Goal: Check status: Check status

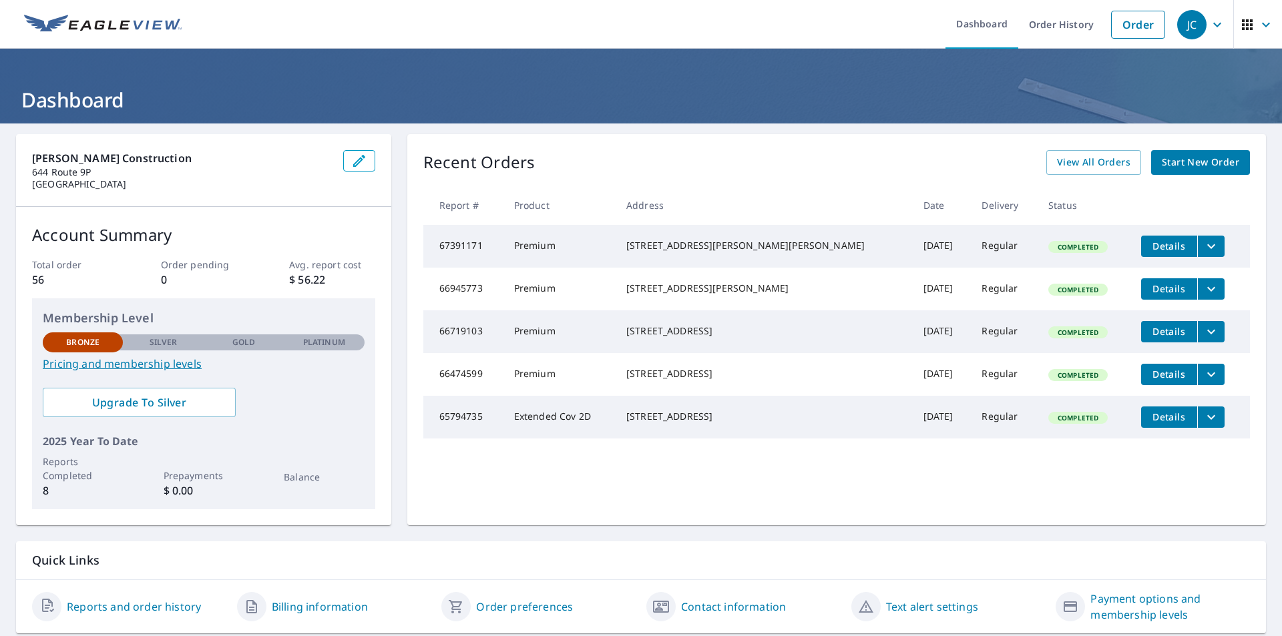
scroll to position [42, 0]
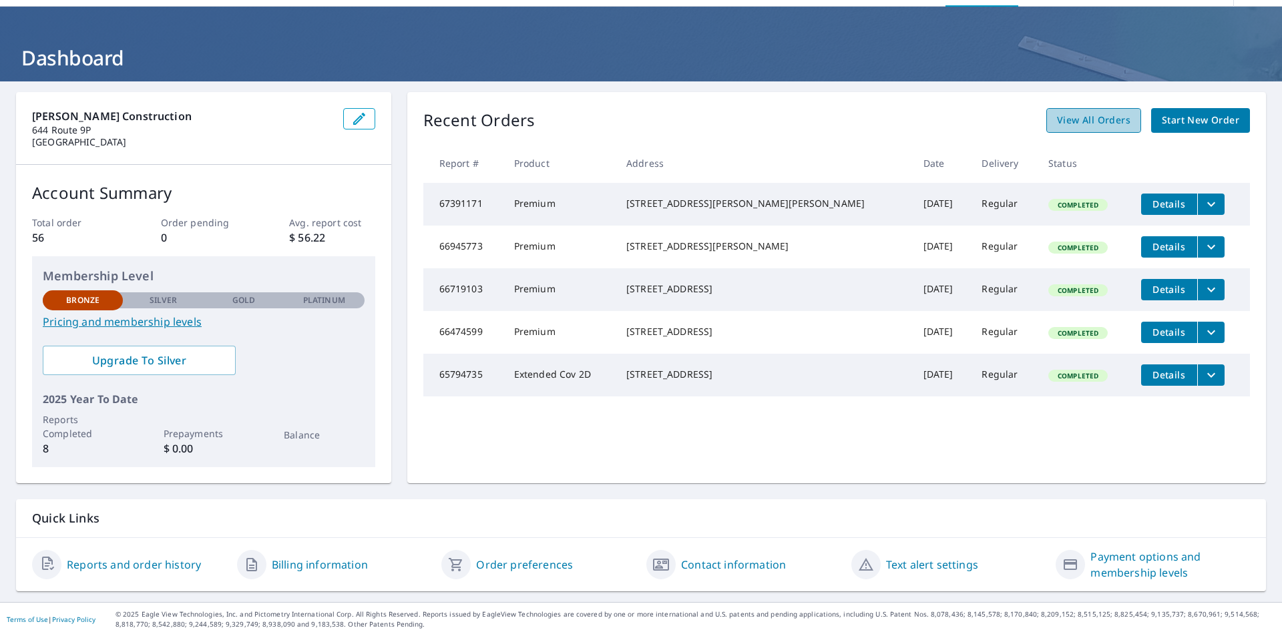
click at [1083, 120] on span "View All Orders" at bounding box center [1093, 120] width 73 height 17
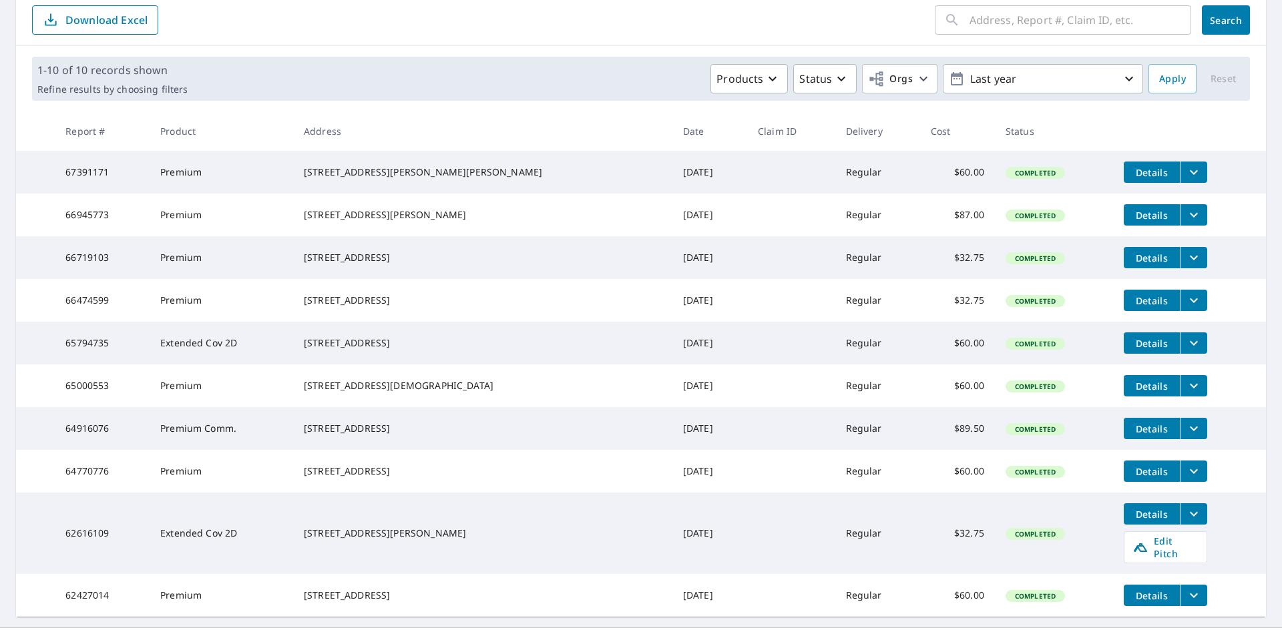
scroll to position [209, 0]
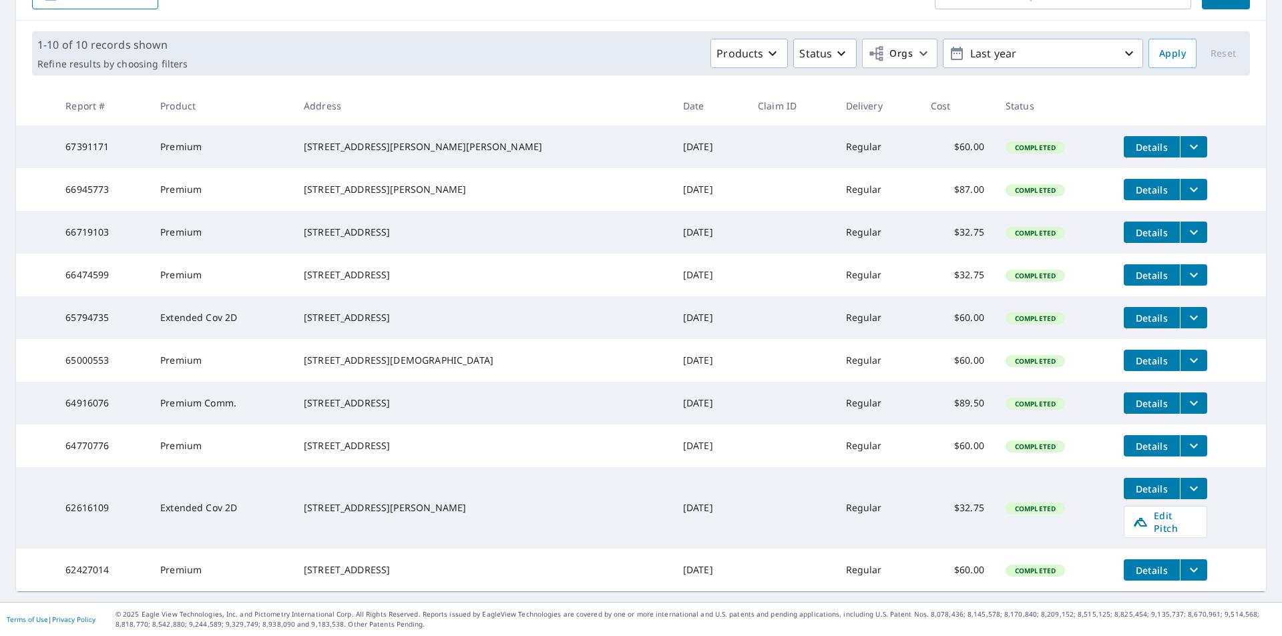
click at [1136, 354] on span "Details" at bounding box center [1152, 360] width 40 height 13
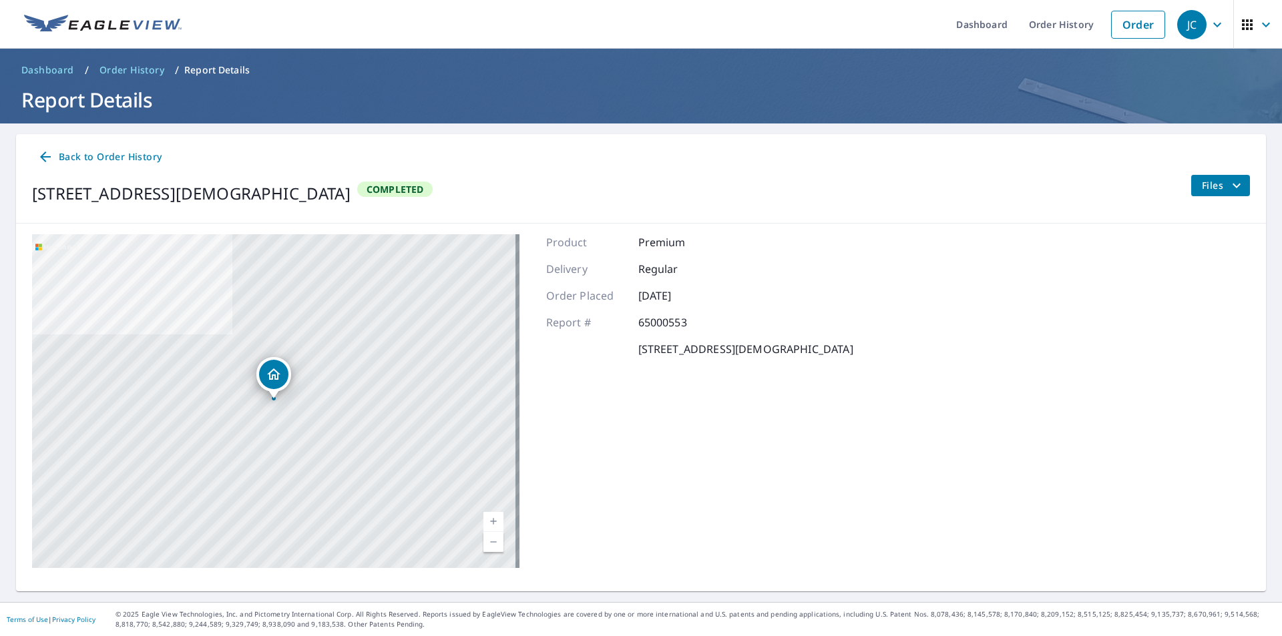
click at [116, 158] on span "Back to Order History" at bounding box center [99, 157] width 124 height 17
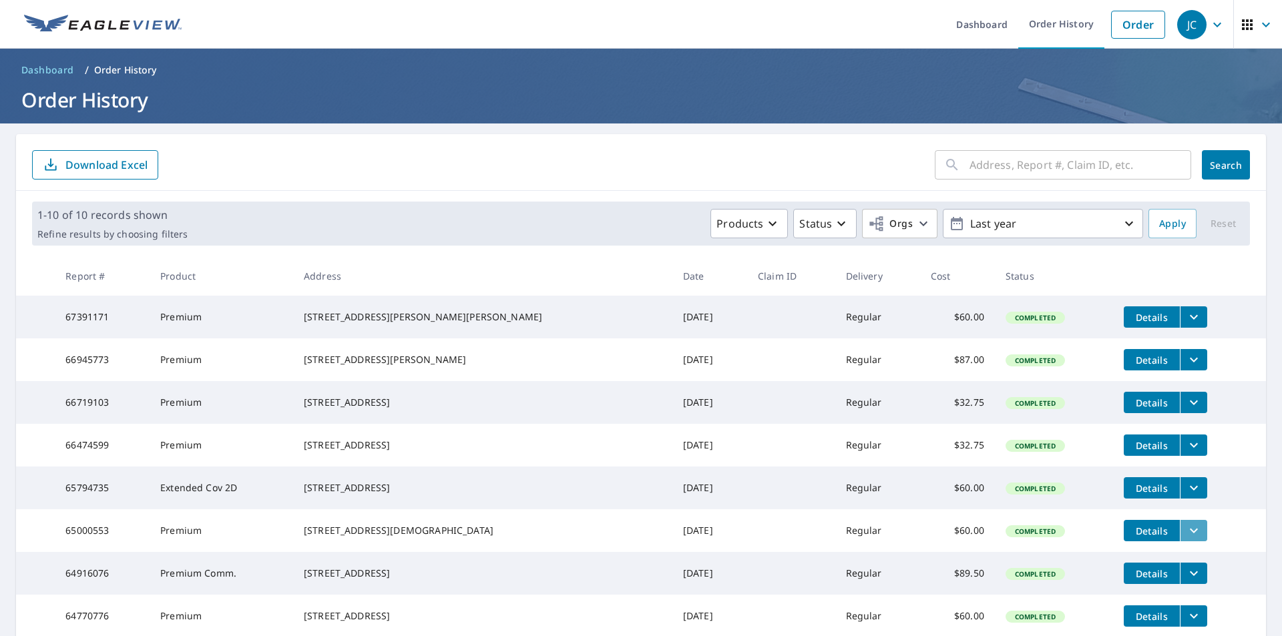
click at [1186, 539] on icon "filesDropdownBtn-65000553" at bounding box center [1194, 531] width 16 height 16
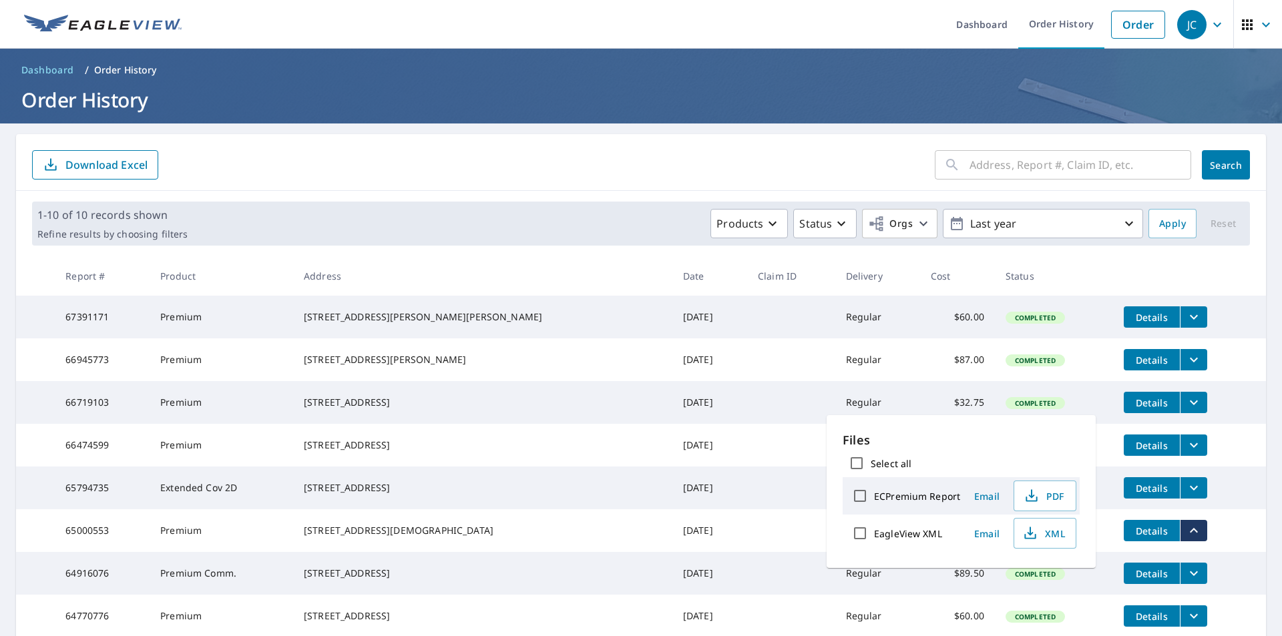
click at [859, 498] on input "ECPremium Report" at bounding box center [860, 496] width 28 height 28
checkbox input "true"
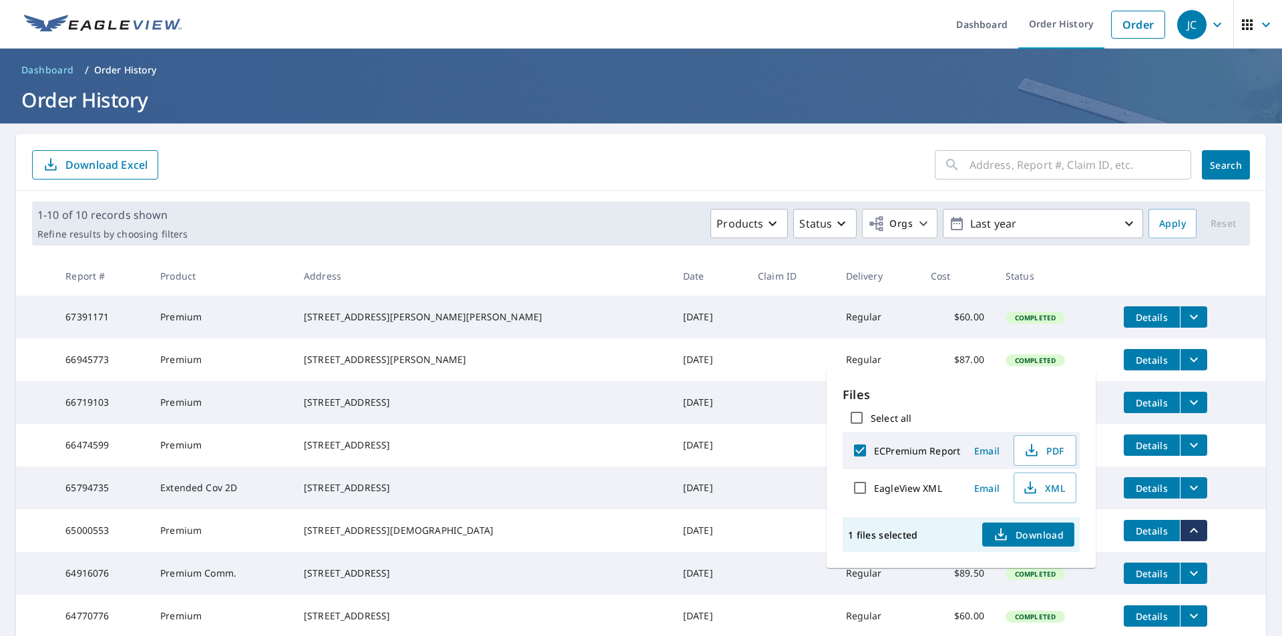
click at [1046, 537] on span "Download" at bounding box center [1028, 535] width 71 height 16
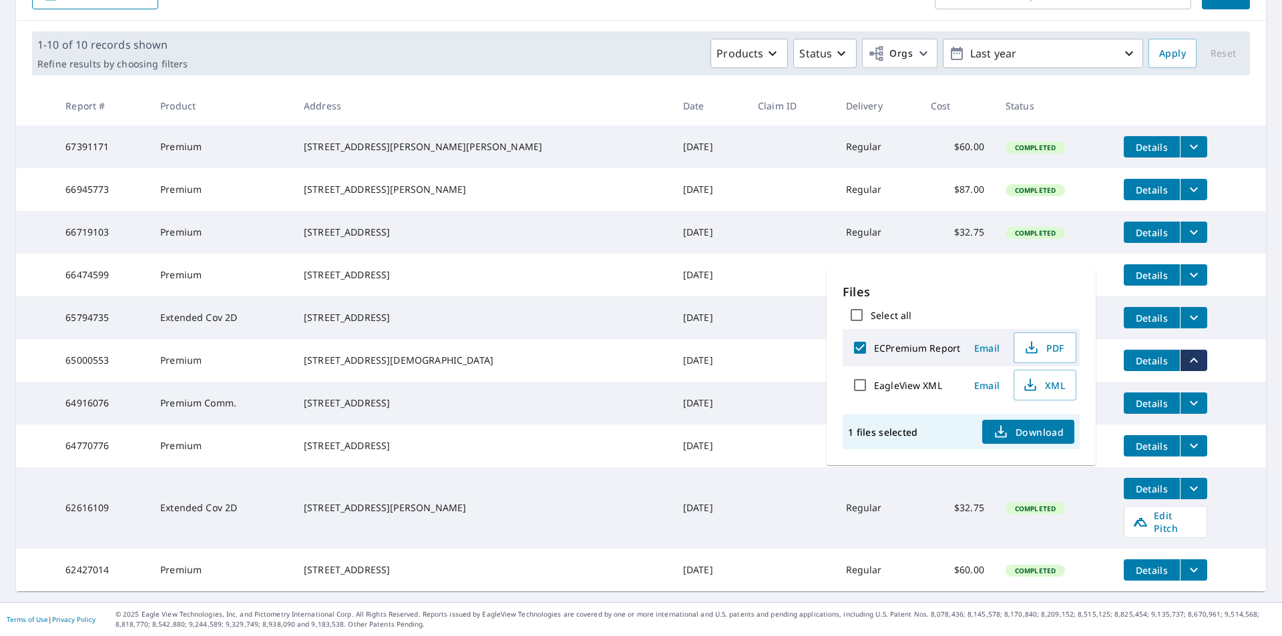
scroll to position [209, 0]
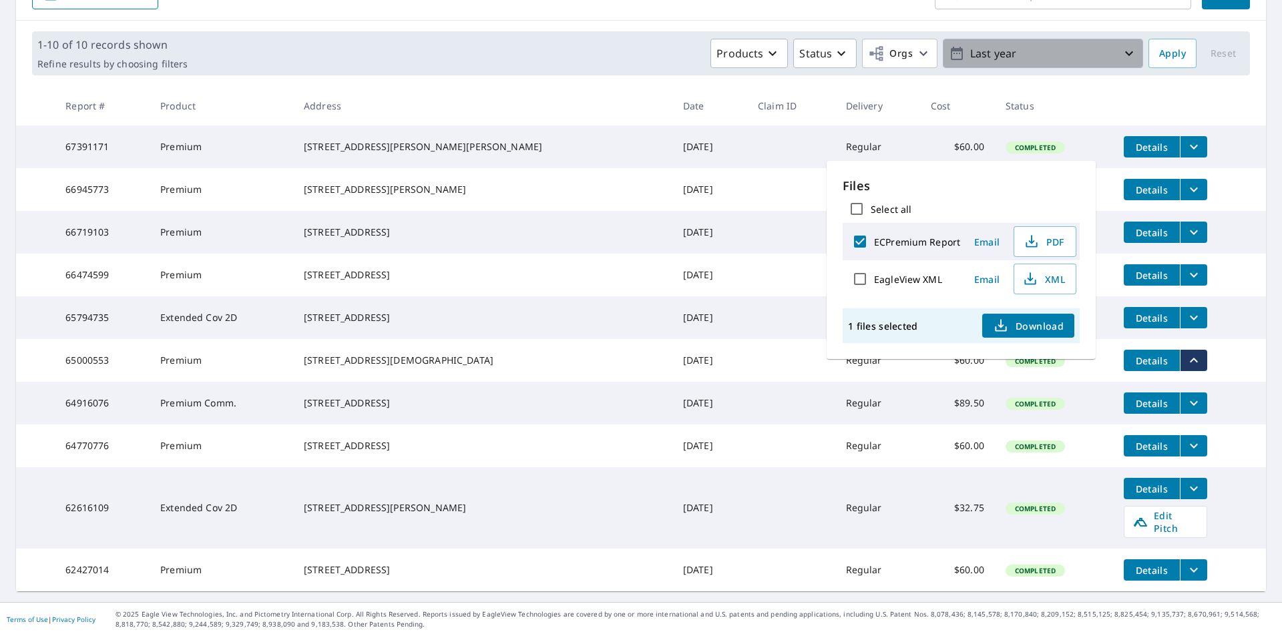
click at [1121, 45] on icon "button" at bounding box center [1129, 53] width 16 height 16
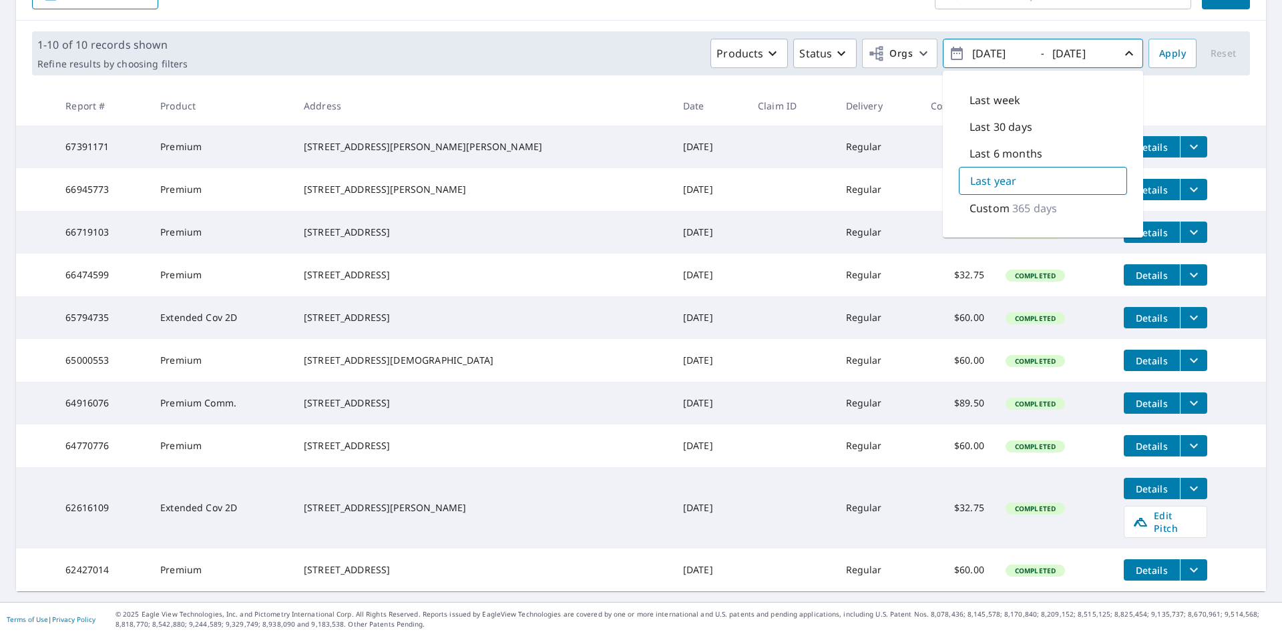
click at [979, 173] on p "Last year" at bounding box center [993, 181] width 46 height 16
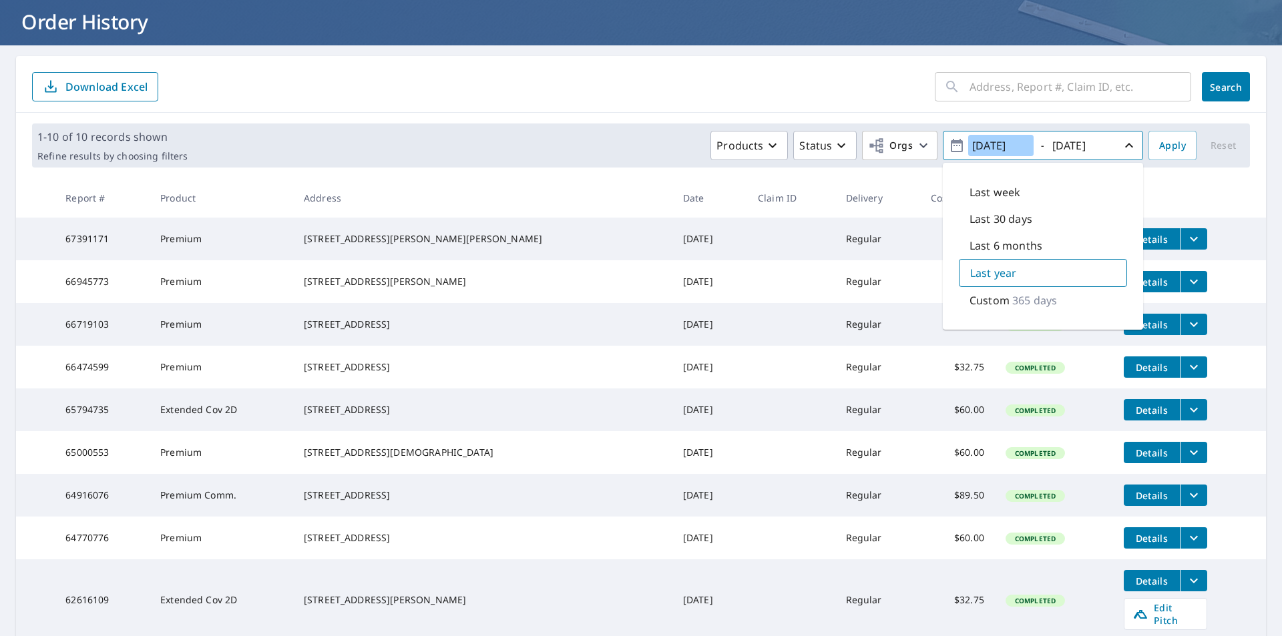
scroll to position [75, 0]
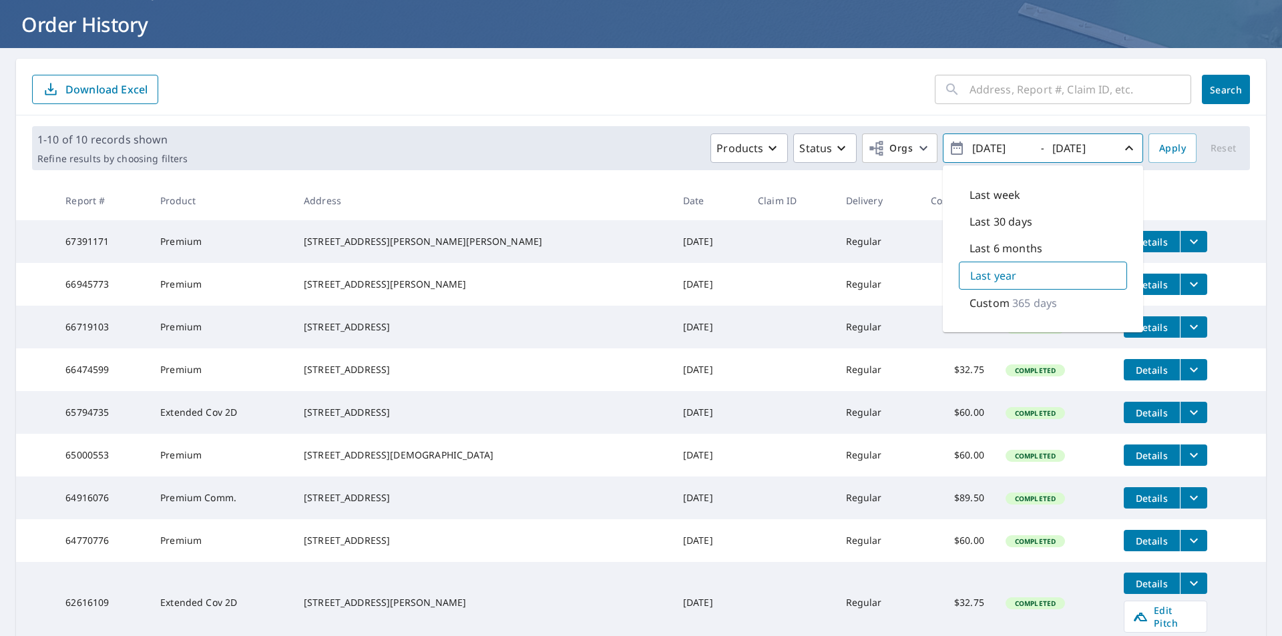
click at [1033, 302] on p "365 days" at bounding box center [1034, 303] width 45 height 16
click at [1159, 150] on span "Apply" at bounding box center [1172, 148] width 27 height 17
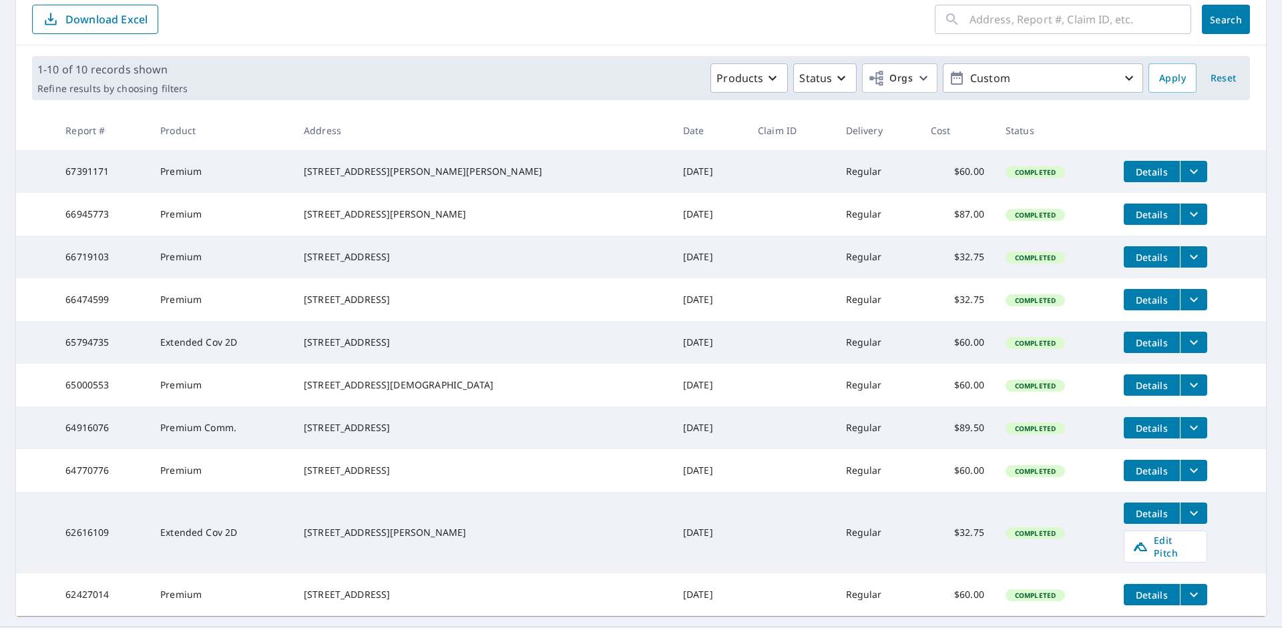
scroll to position [209, 0]
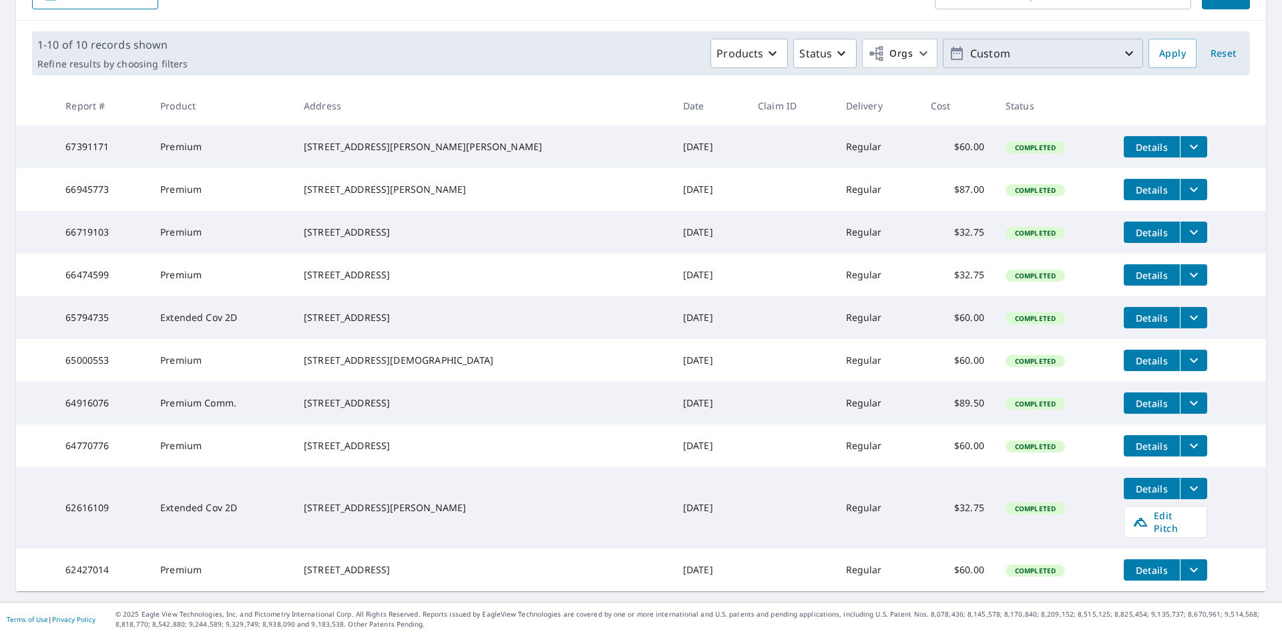
click at [1121, 45] on icon "button" at bounding box center [1129, 53] width 16 height 16
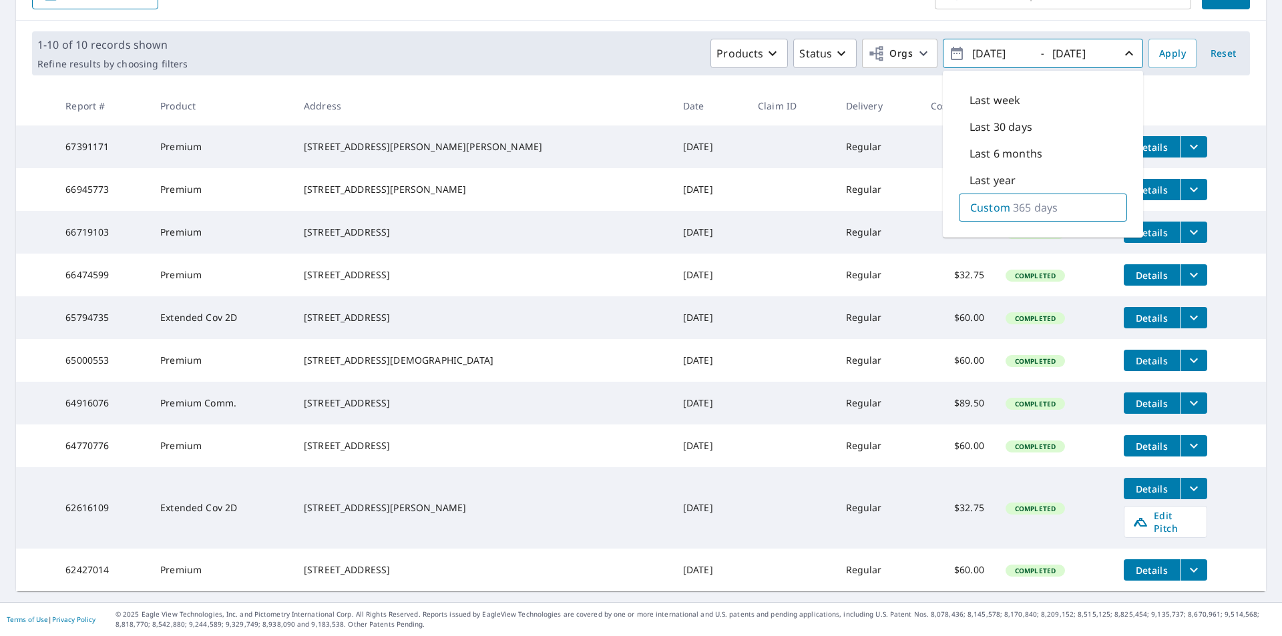
click at [984, 43] on input "[DATE]" at bounding box center [1000, 53] width 65 height 21
click at [987, 43] on input "[DATE]" at bounding box center [1000, 53] width 65 height 21
type input "[DATE]"
click at [1171, 45] on span "Apply" at bounding box center [1172, 53] width 27 height 17
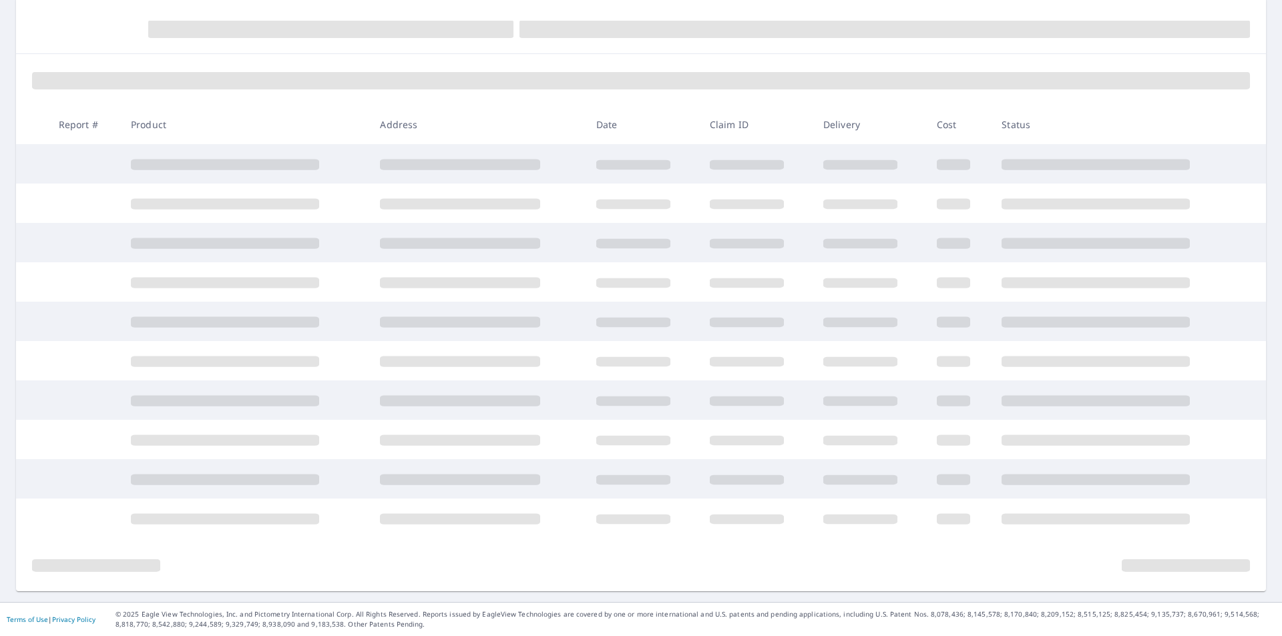
scroll to position [137, 0]
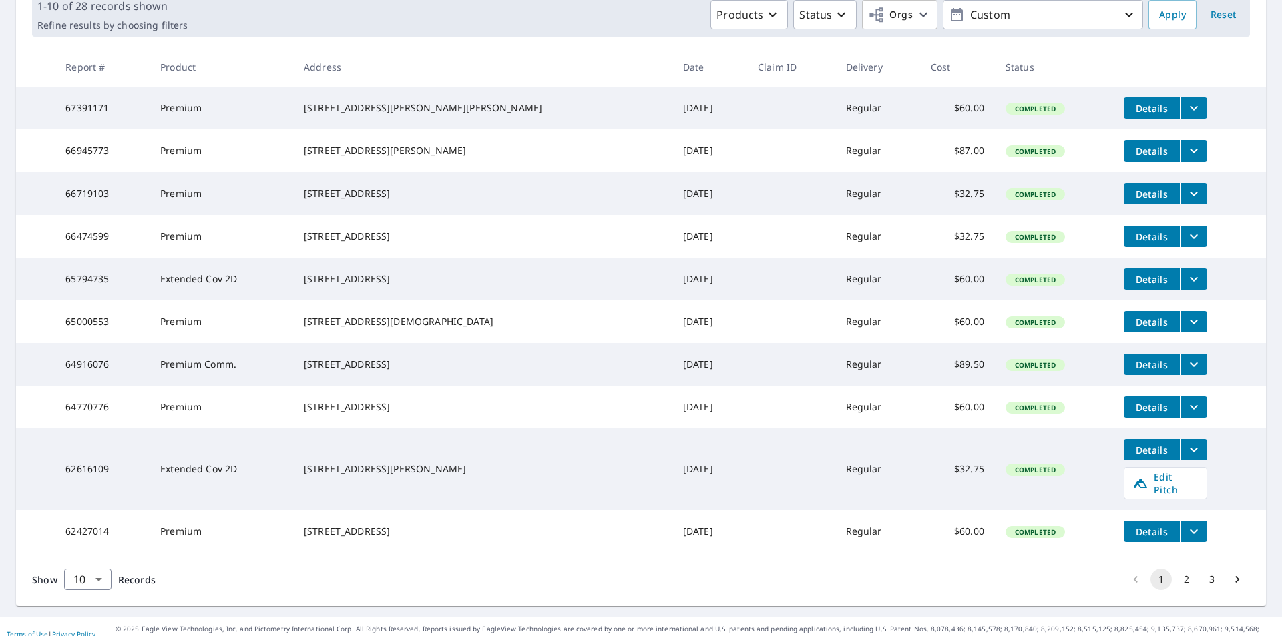
scroll to position [262, 0]
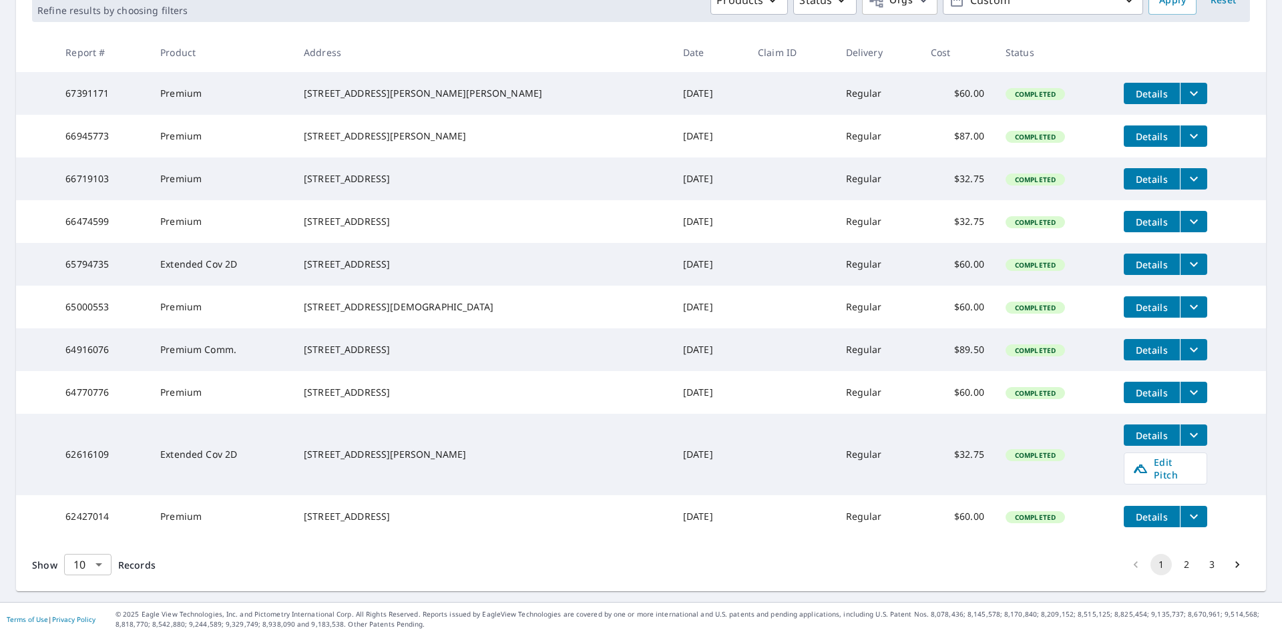
click at [99, 567] on body "JC JC Dashboard Order History Order JC Dashboard / Order History Order History …" at bounding box center [641, 318] width 1282 height 636
click at [93, 580] on li "50" at bounding box center [86, 584] width 47 height 24
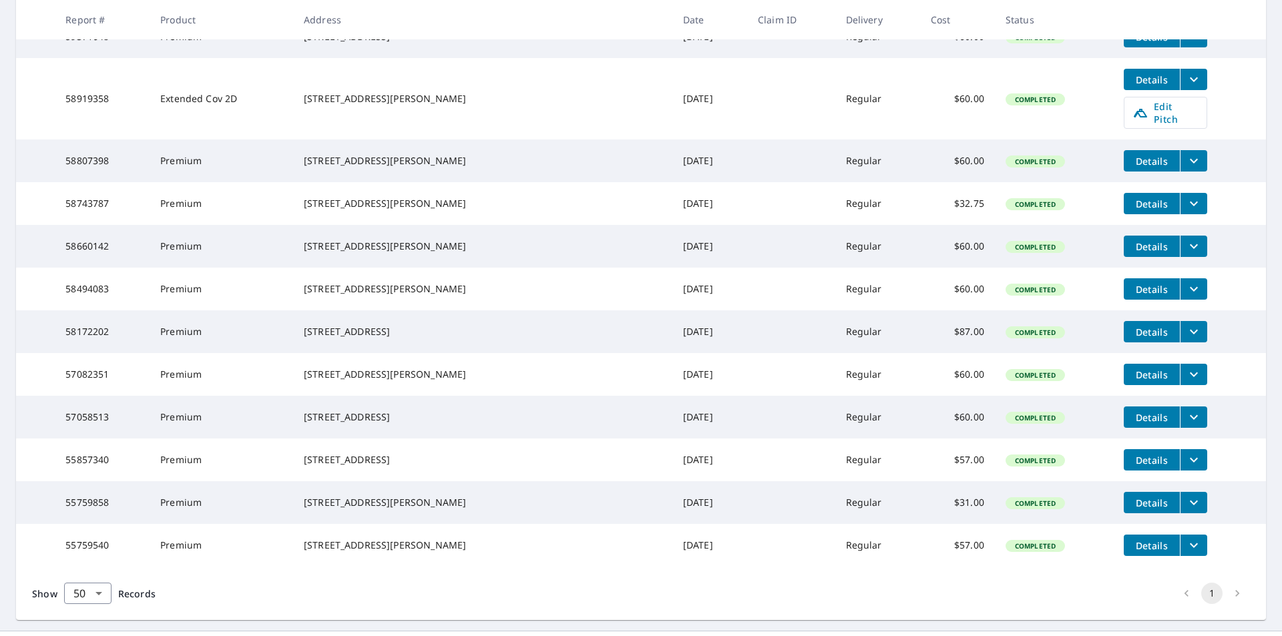
scroll to position [1200, 0]
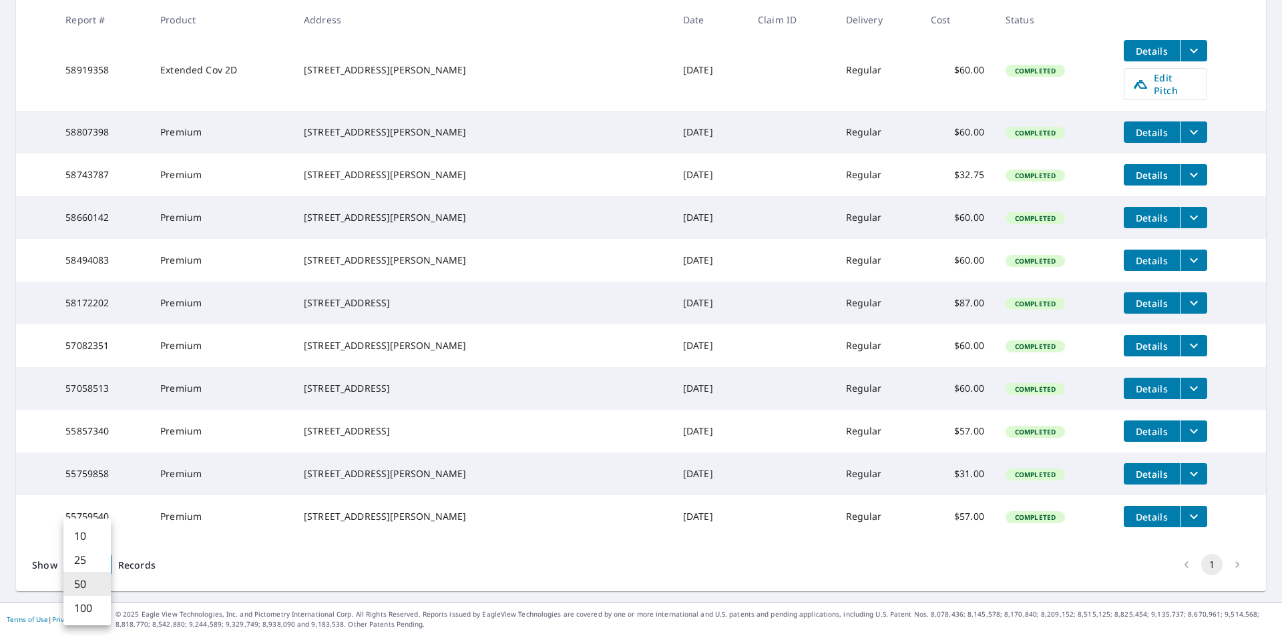
click at [101, 565] on body "JC JC Dashboard Order History Order JC Dashboard / Order History Order History …" at bounding box center [641, 318] width 1282 height 636
click at [96, 610] on li "100" at bounding box center [86, 608] width 47 height 24
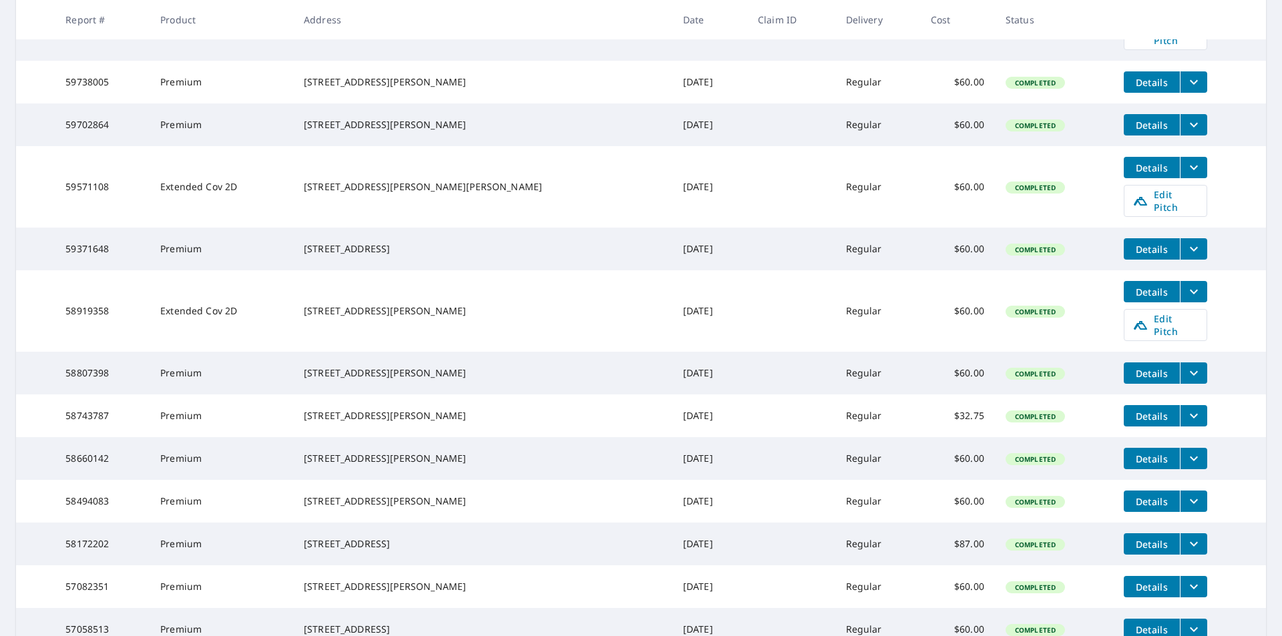
scroll to position [1200, 0]
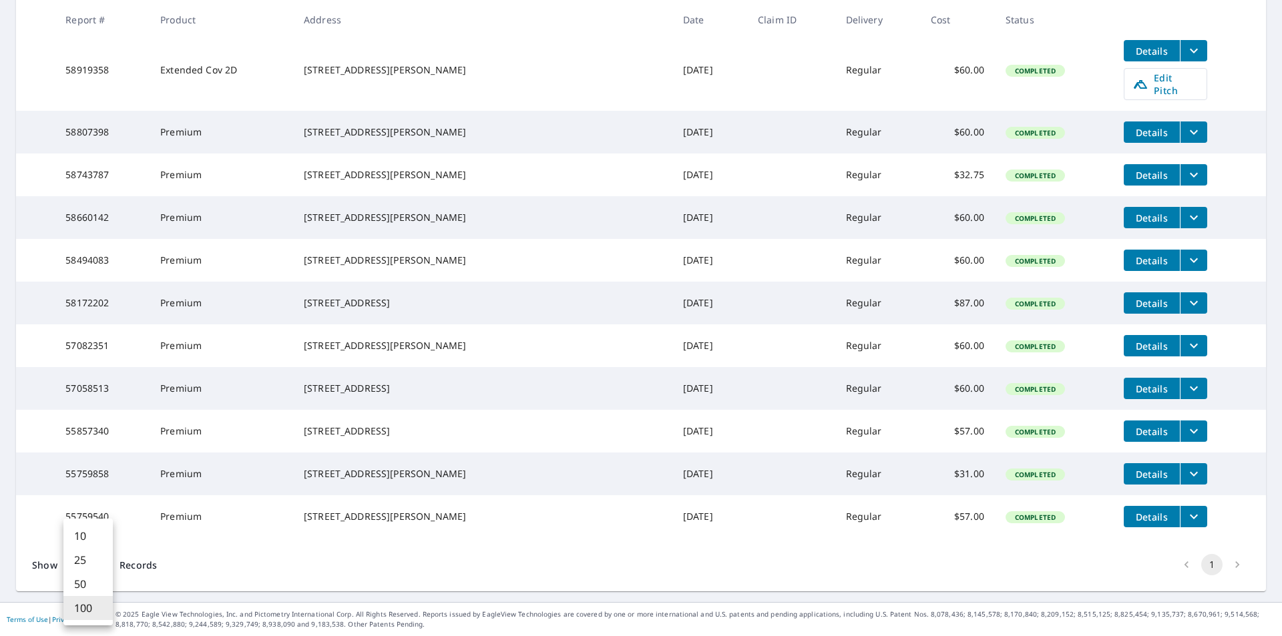
click at [98, 567] on body "JC JC Dashboard Order History Order JC Dashboard / Order History Order History …" at bounding box center [641, 318] width 1282 height 636
click at [1226, 561] on div at bounding box center [641, 318] width 1282 height 636
click at [1201, 565] on button "1" at bounding box center [1211, 564] width 21 height 21
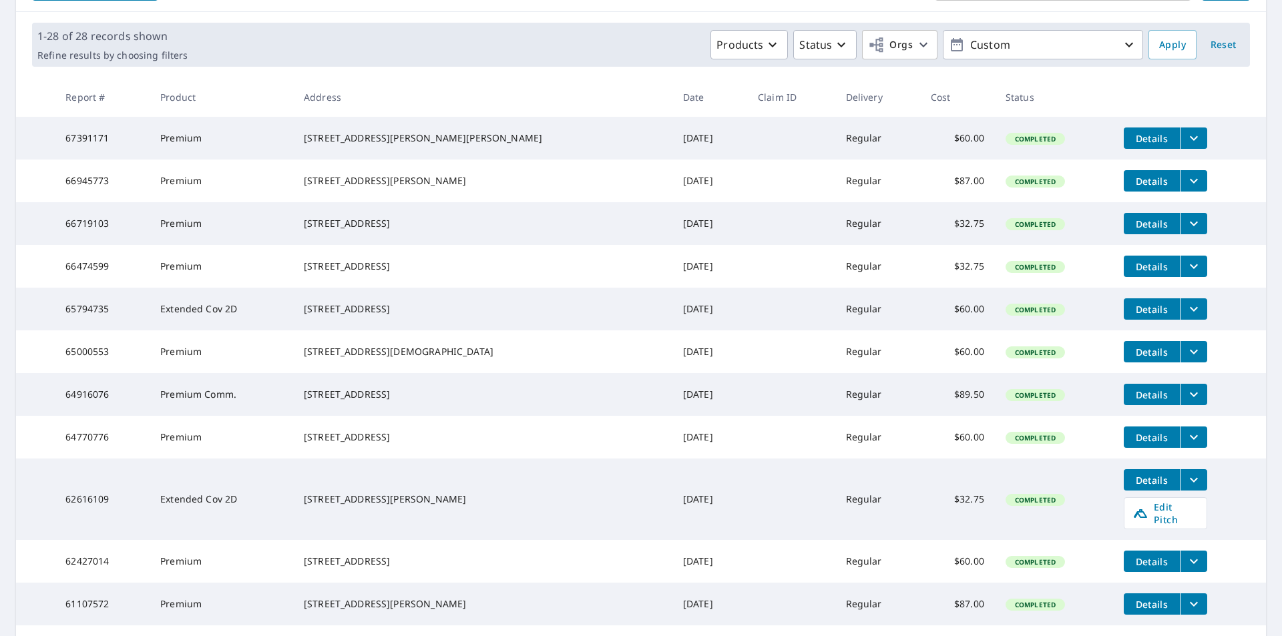
scroll to position [0, 0]
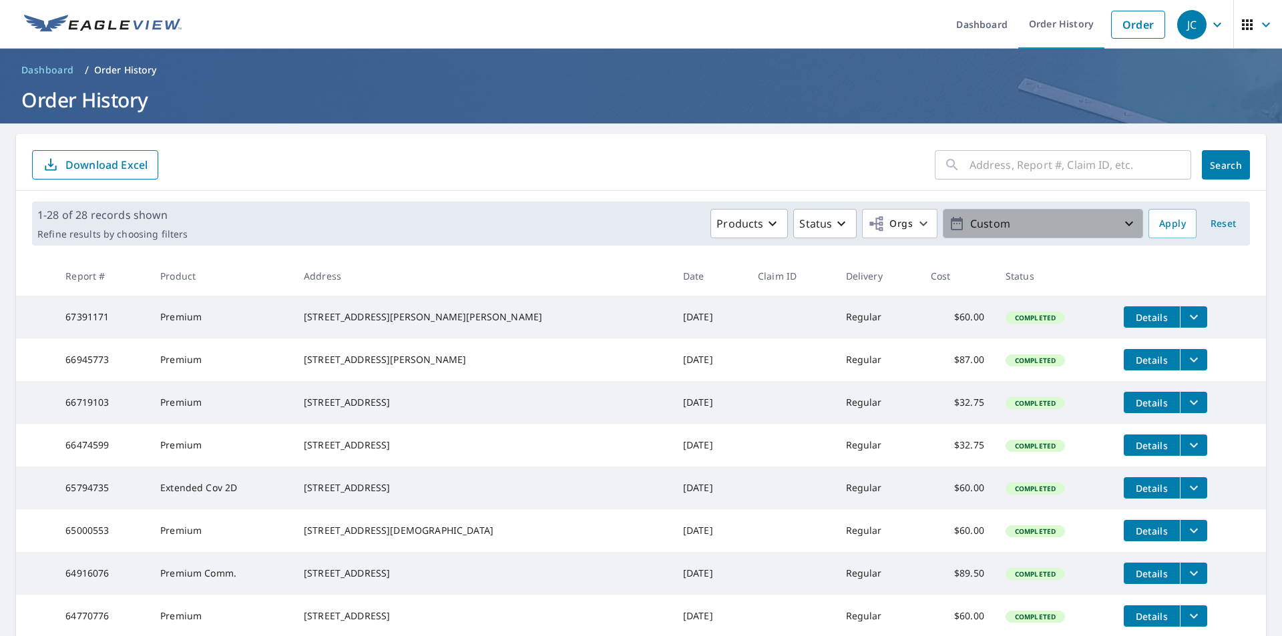
click at [1121, 222] on icon "button" at bounding box center [1129, 224] width 16 height 16
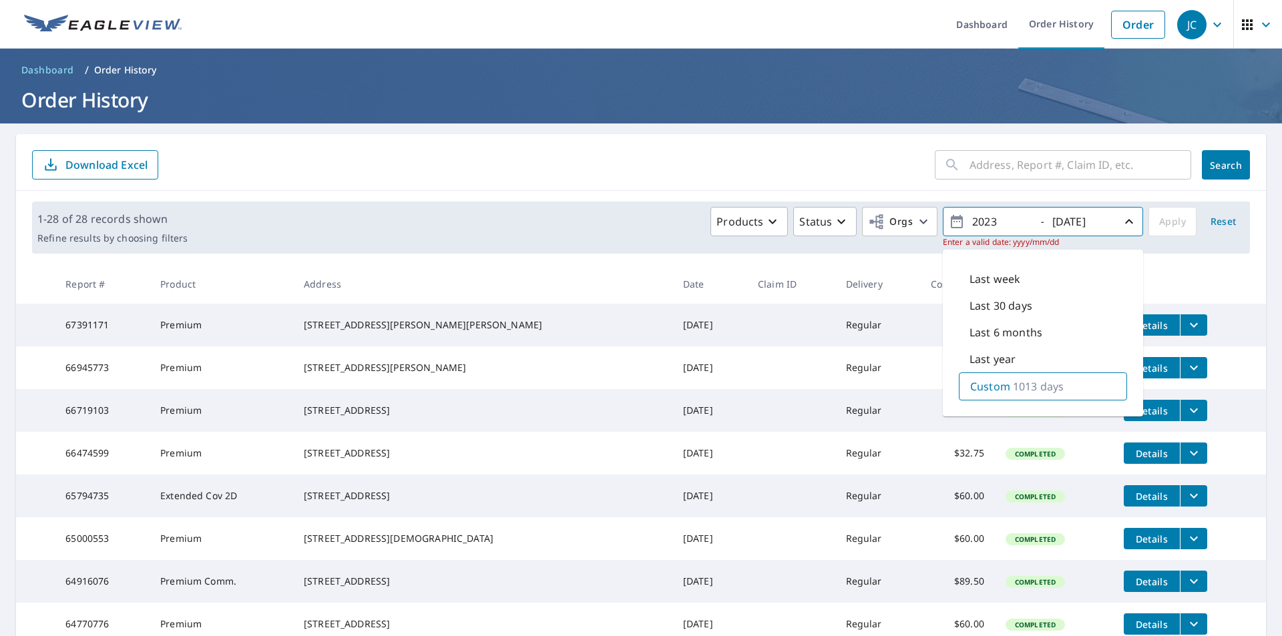
click at [1057, 394] on div "Custom 1013 days" at bounding box center [1043, 387] width 168 height 28
click at [1001, 220] on input "2023" at bounding box center [1000, 221] width 65 height 21
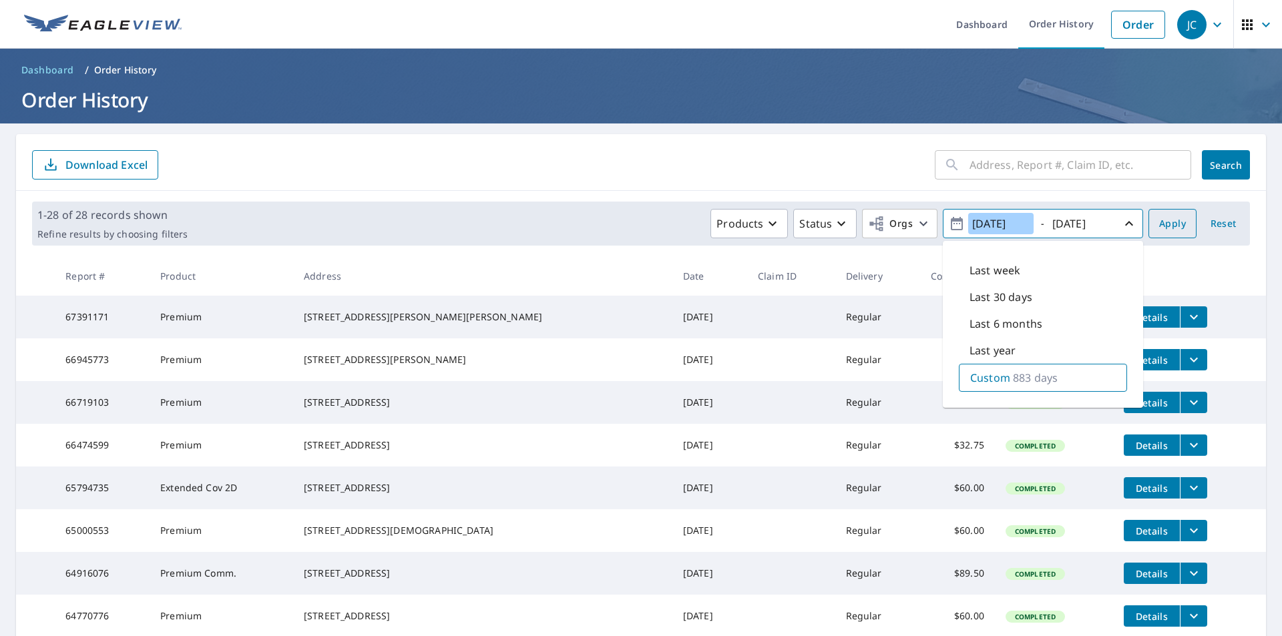
type input "[DATE]"
click at [1160, 224] on span "Apply" at bounding box center [1172, 224] width 27 height 17
